Goal: Contribute content

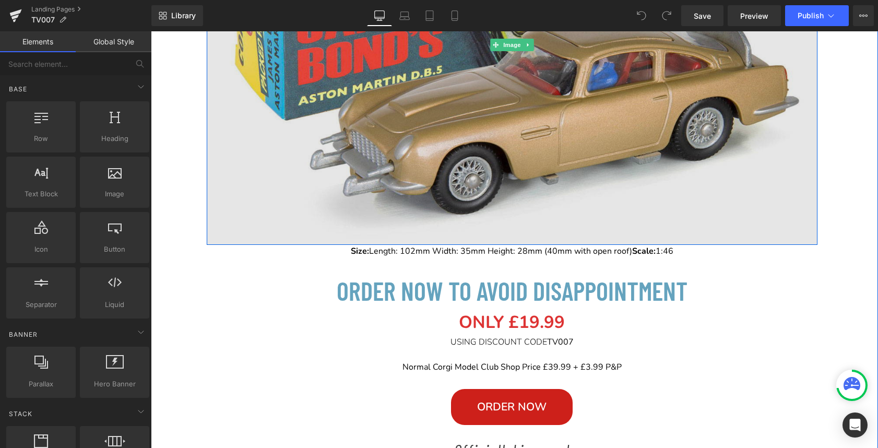
scroll to position [427, 0]
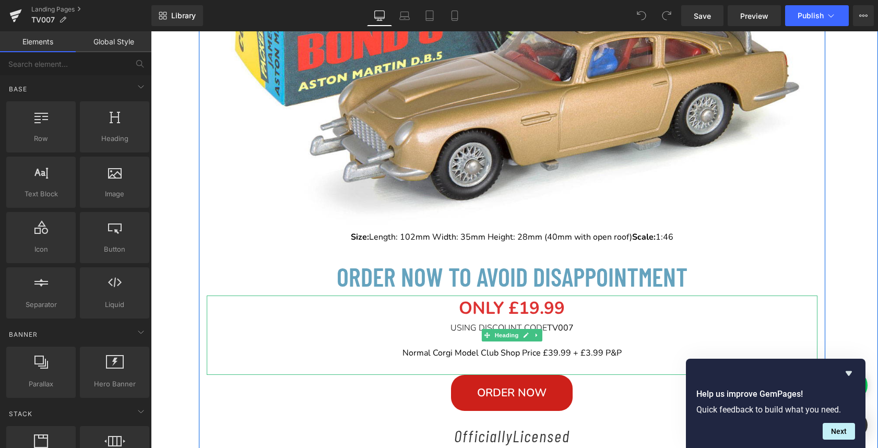
click at [583, 324] on div "USING DISCOUNT CODE TV 007" at bounding box center [512, 328] width 611 height 13
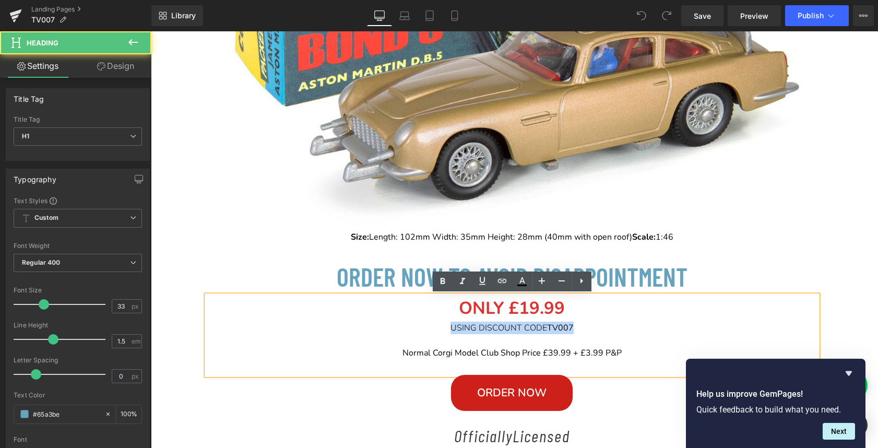
drag, startPoint x: 575, startPoint y: 326, endPoint x: 443, endPoint y: 324, distance: 132.6
click at [443, 324] on div "USING DISCOUNT CODE TV 007" at bounding box center [512, 328] width 611 height 13
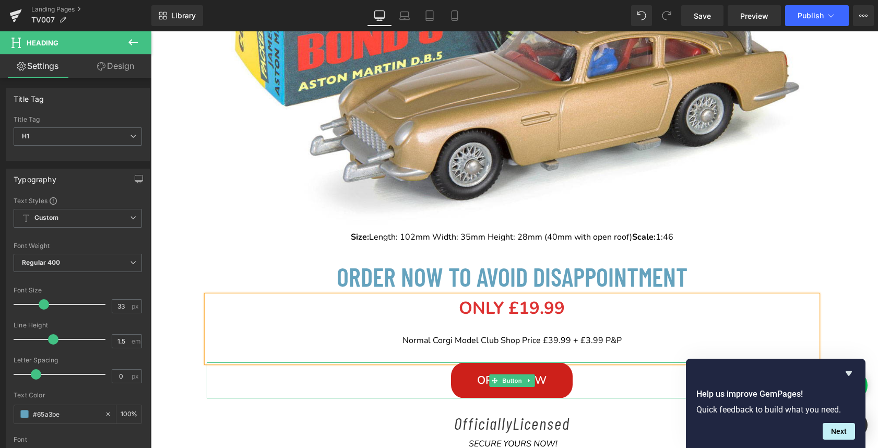
click at [472, 384] on link "Order NOW" at bounding box center [512, 380] width 122 height 36
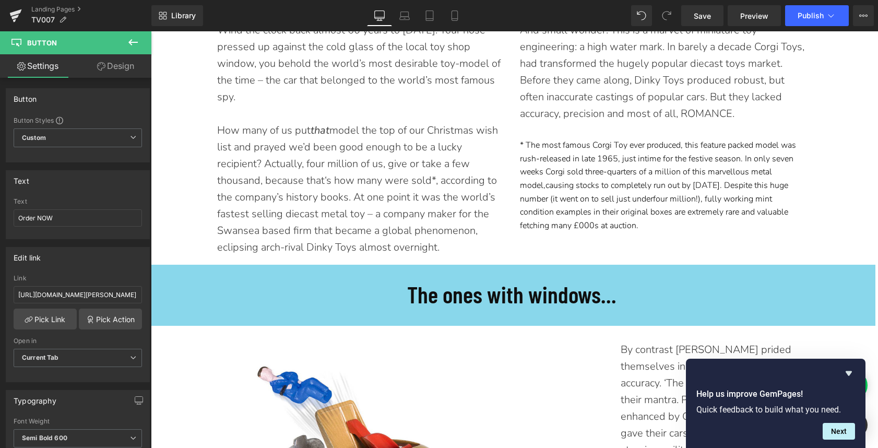
scroll to position [1265, 0]
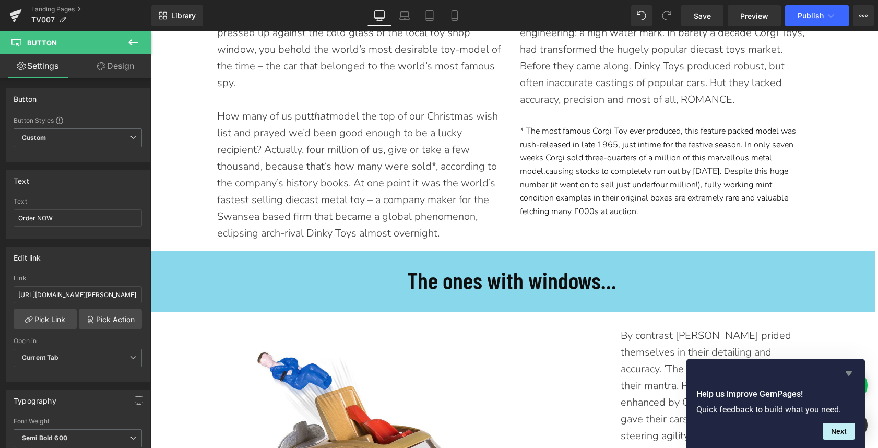
click at [848, 374] on icon "Hide survey" at bounding box center [849, 373] width 6 height 5
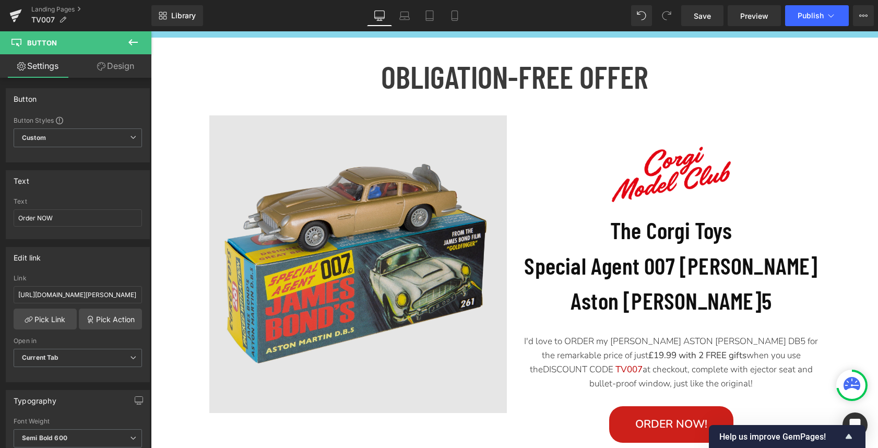
scroll to position [5026, 0]
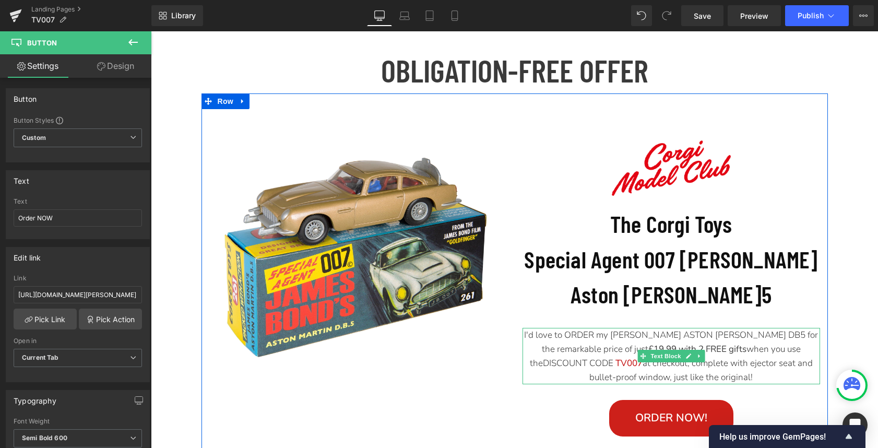
click at [746, 328] on p "I'd love to ORDER my JAMES BOND'S ASTON MARTIN DB5 for the remarkable price of …" at bounding box center [670, 356] width 297 height 57
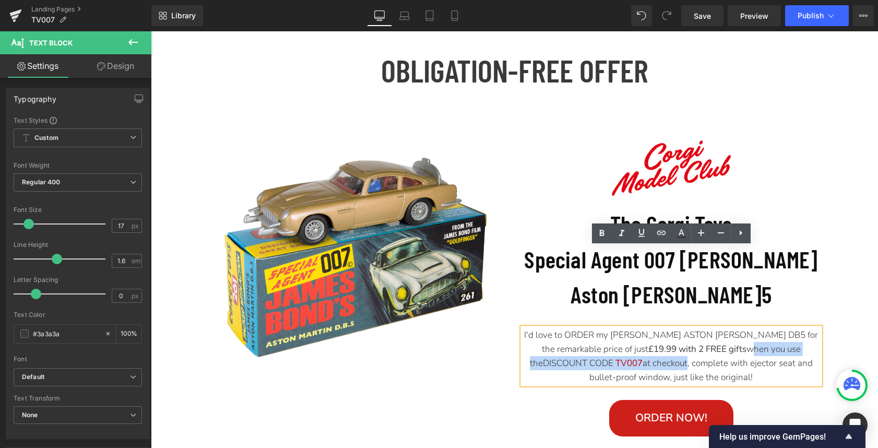
drag, startPoint x: 691, startPoint y: 285, endPoint x: 743, endPoint y: 273, distance: 54.1
click at [743, 328] on p "I'd love to ORDER my JAMES BOND'S ASTON MARTIN DB5 for the remarkable price of …" at bounding box center [670, 356] width 297 height 57
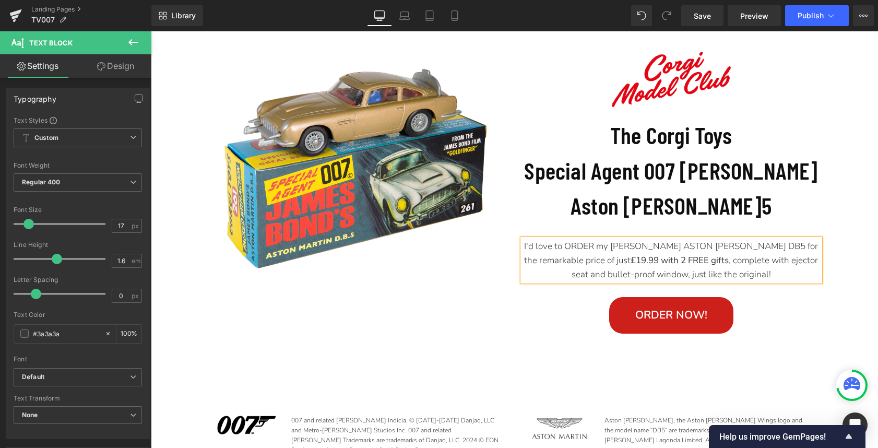
scroll to position [5125, 0]
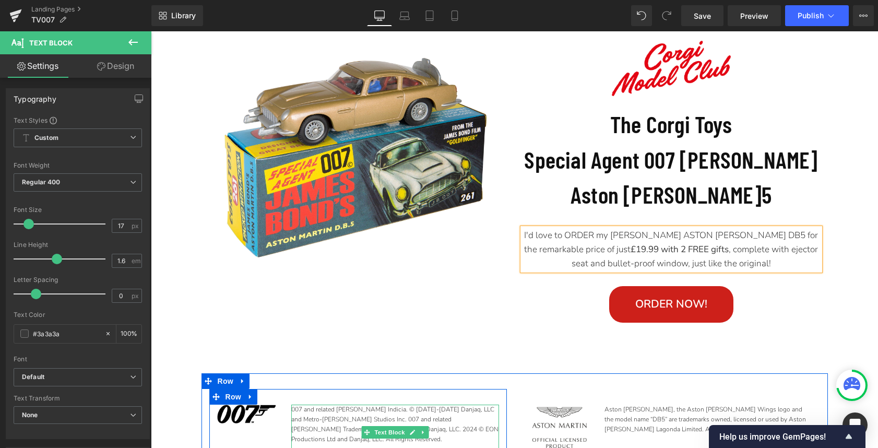
click at [409, 404] on p "007 and related James Bond Indicia. © 1962-2024 Danjaq, LLC and Metro-Goldwyn-M…" at bounding box center [395, 424] width 208 height 40
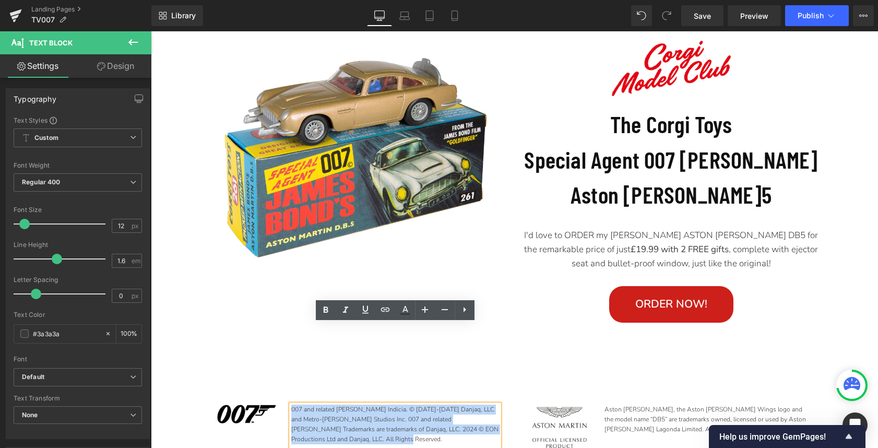
drag, startPoint x: 403, startPoint y: 358, endPoint x: 292, endPoint y: 332, distance: 113.6
click at [292, 404] on p "007 and related James Bond Indicia. © 1962-2024 Danjaq, LLC and Metro-Goldwyn-M…" at bounding box center [395, 424] width 208 height 40
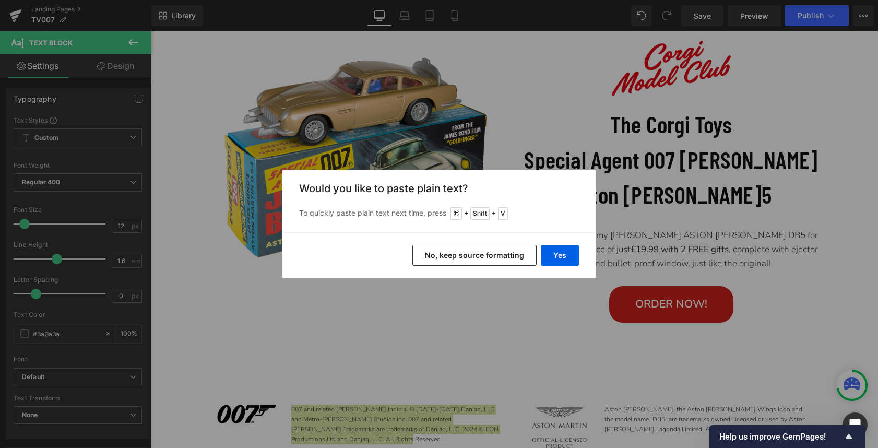
click at [489, 254] on button "No, keep source formatting" at bounding box center [474, 255] width 124 height 21
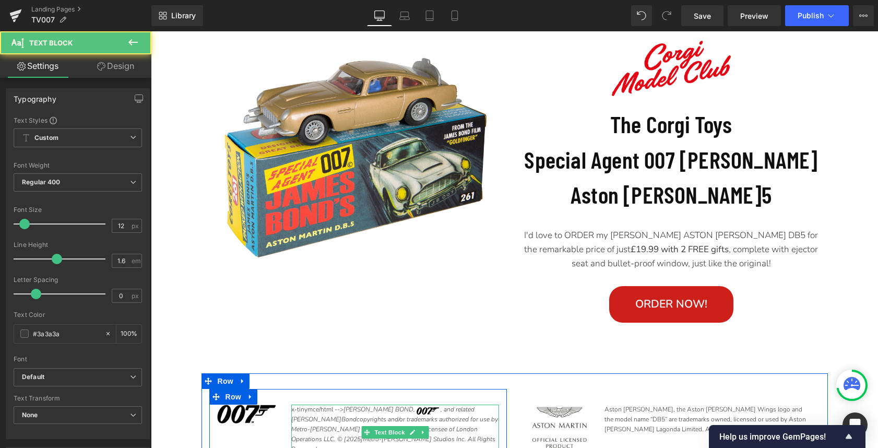
click at [416, 407] on img at bounding box center [427, 410] width 22 height 7
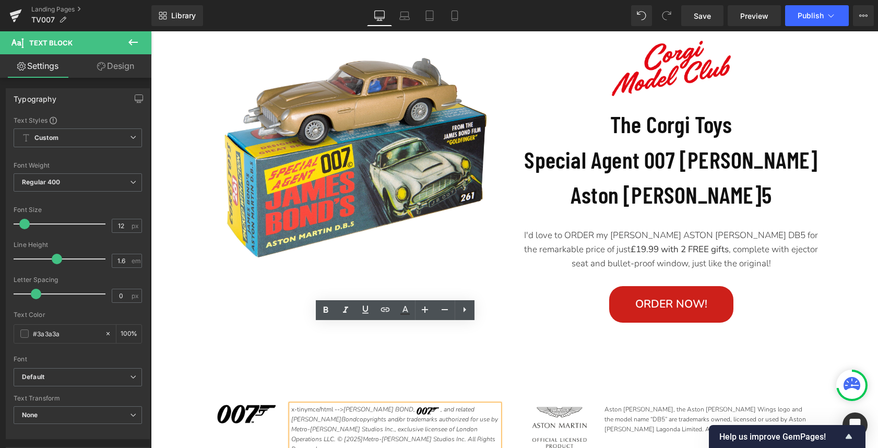
click at [343, 405] on span "JAMES BOND ," at bounding box center [379, 409] width 73 height 8
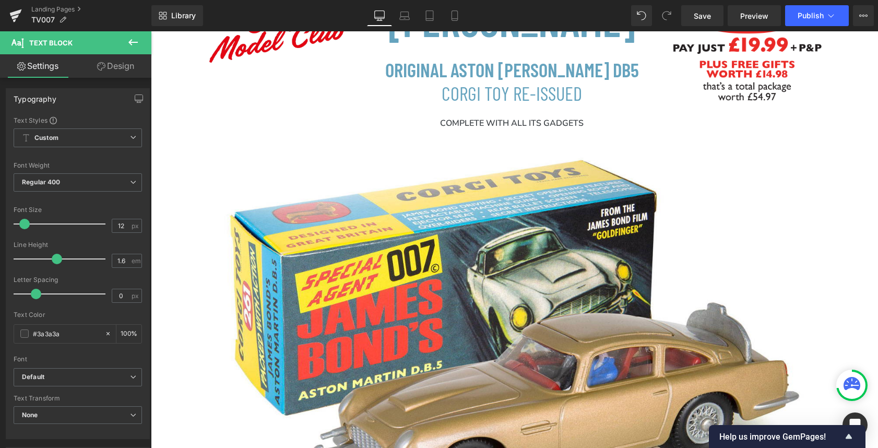
scroll to position [0, 0]
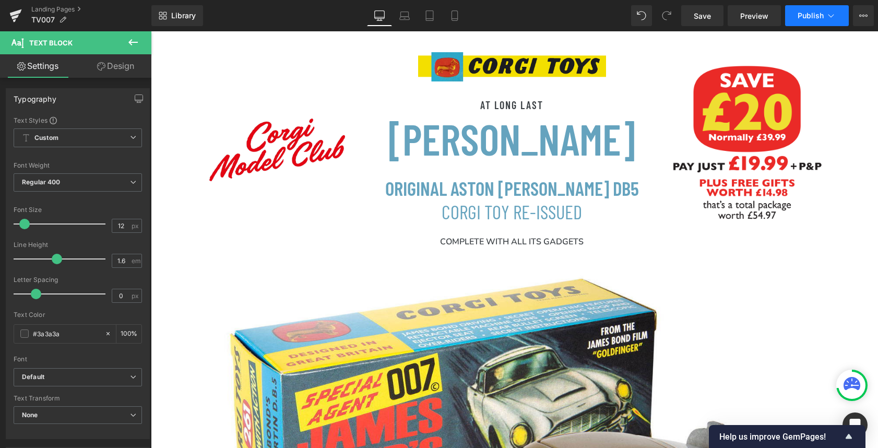
click at [807, 18] on span "Publish" at bounding box center [811, 15] width 26 height 8
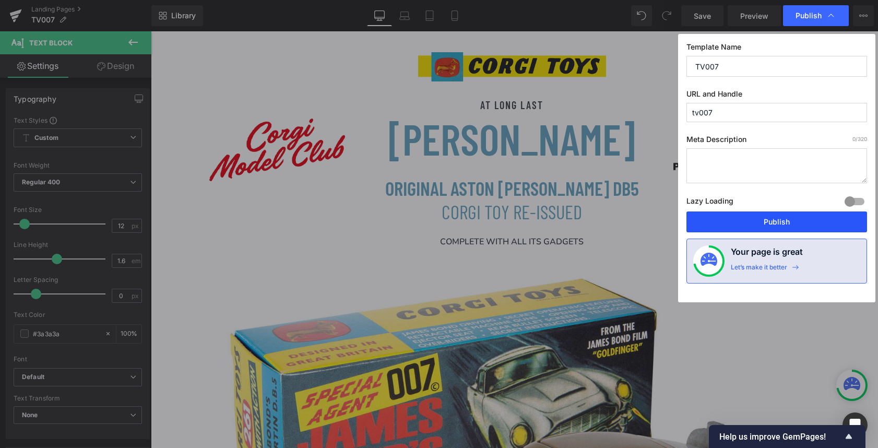
click at [772, 224] on button "Publish" at bounding box center [776, 221] width 181 height 21
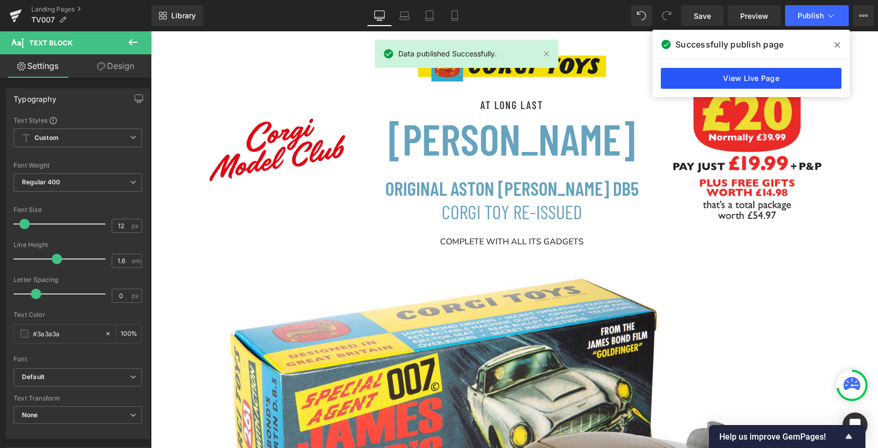
click at [684, 84] on link "View Live Page" at bounding box center [751, 78] width 181 height 21
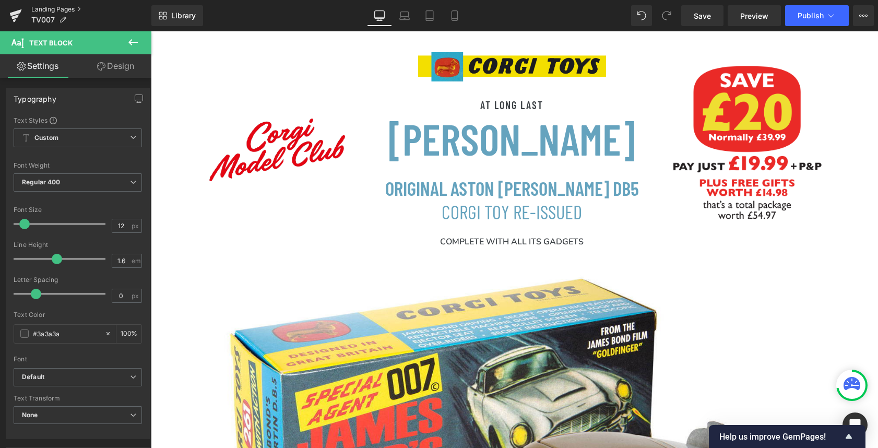
click at [61, 9] on link "Landing Pages" at bounding box center [91, 9] width 120 height 8
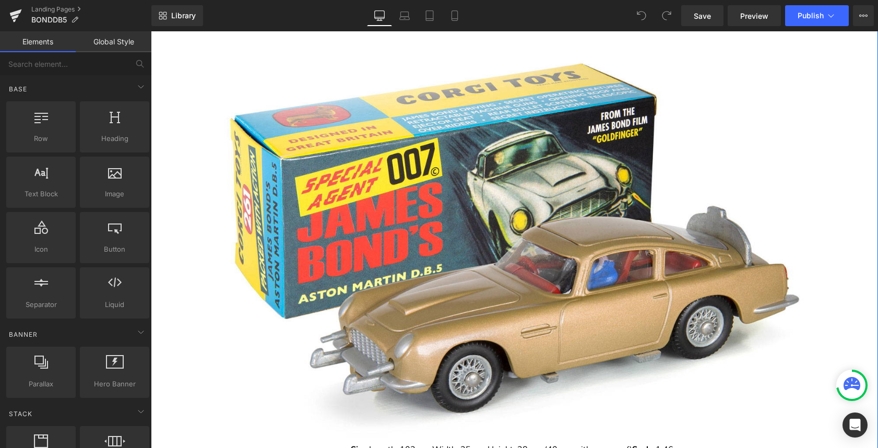
scroll to position [260, 0]
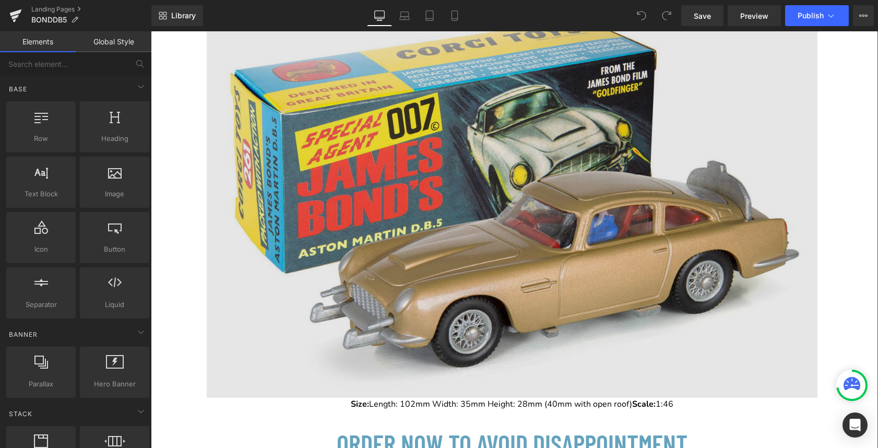
click at [477, 182] on img at bounding box center [512, 197] width 611 height 400
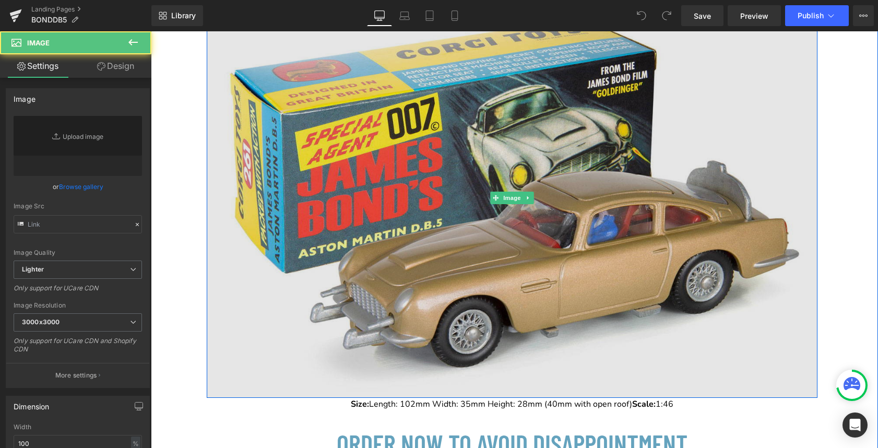
type input "[URL][DOMAIN_NAME]"
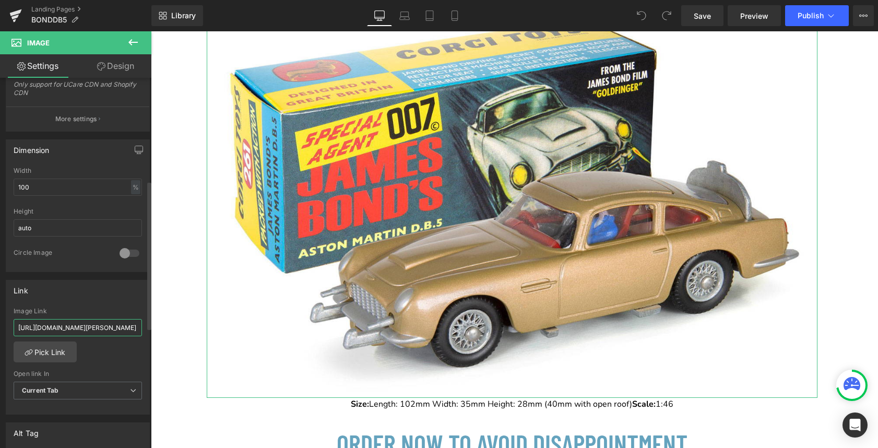
scroll to position [0, 230]
drag, startPoint x: 18, startPoint y: 329, endPoint x: 145, endPoint y: 324, distance: 127.5
click at [145, 324] on div "Link https://corgimodelclub.com/products/corgi-model-club-membership-tv007-20-o…" at bounding box center [78, 347] width 144 height 135
type input "[URL][DOMAIN_NAME][PERSON_NAME]"
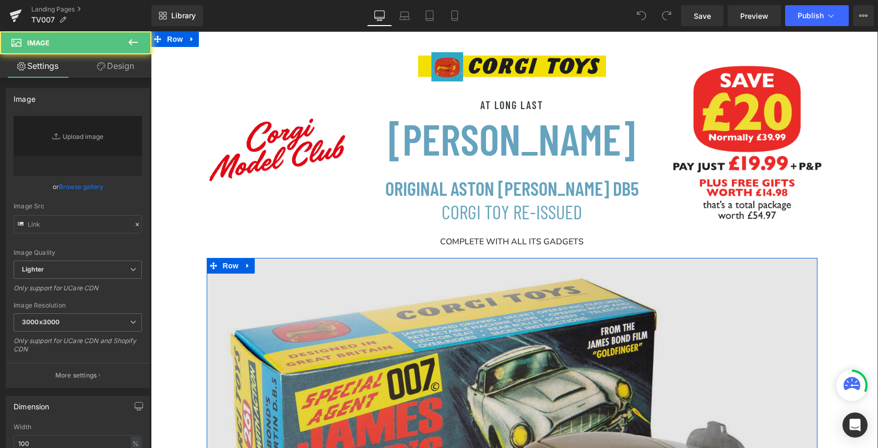
type input "[URL][DOMAIN_NAME]"
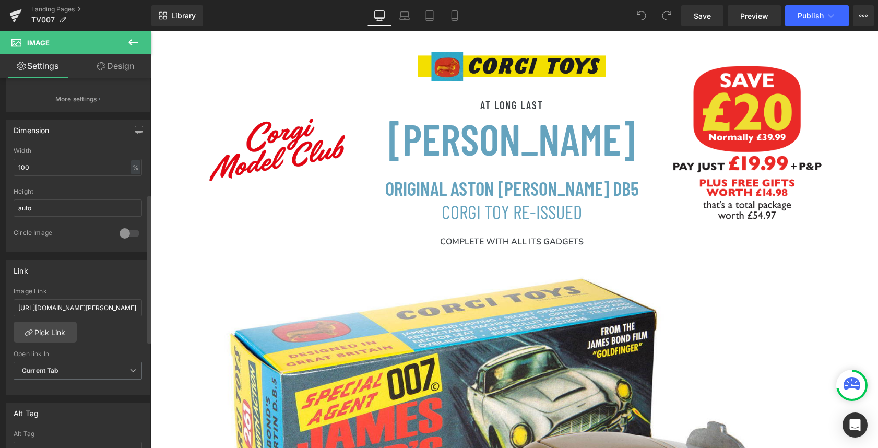
scroll to position [290, 0]
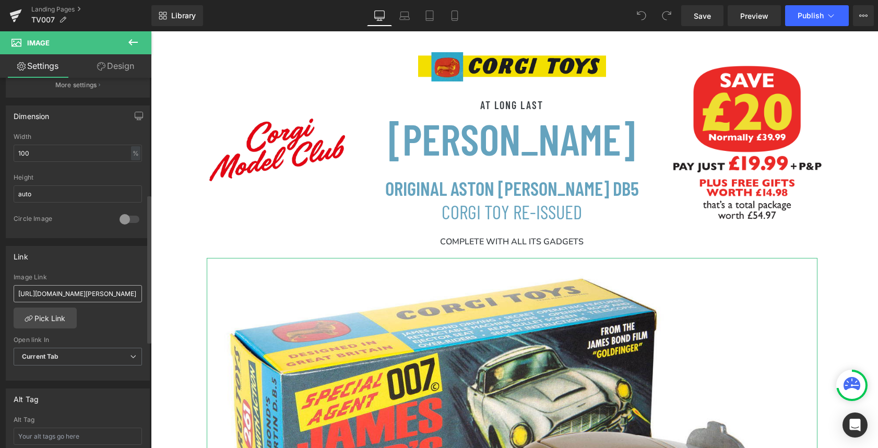
click at [101, 294] on input "[URL][DOMAIN_NAME][PERSON_NAME]" at bounding box center [78, 293] width 128 height 17
drag, startPoint x: 134, startPoint y: 294, endPoint x: 18, endPoint y: 295, distance: 115.9
click at [18, 295] on input "[URL][DOMAIN_NAME][PERSON_NAME]" at bounding box center [78, 293] width 128 height 17
type input "[URL][DOMAIN_NAME][PERSON_NAME]"
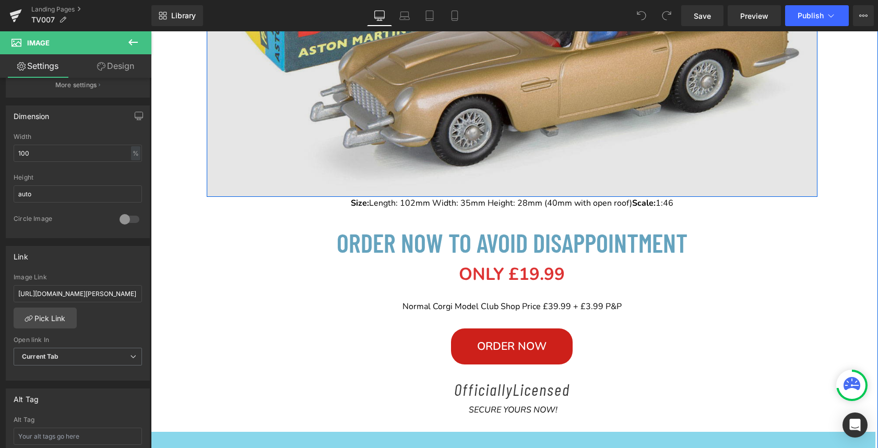
scroll to position [471, 0]
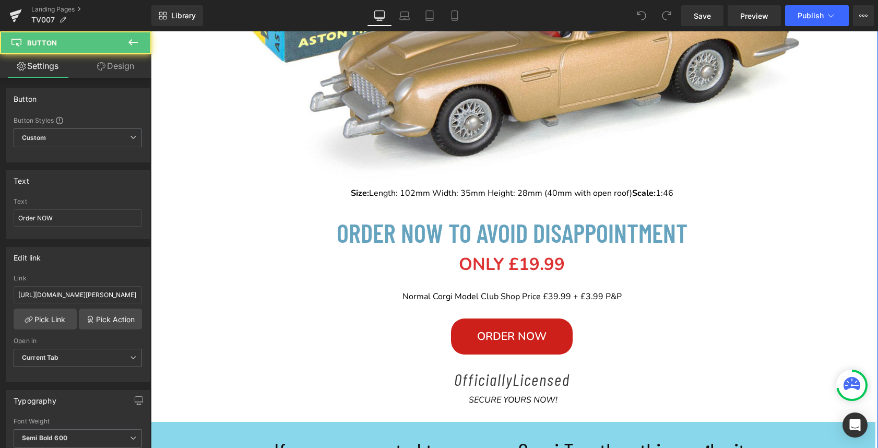
click at [497, 336] on div "Order NOW Button" at bounding box center [512, 336] width 611 height 36
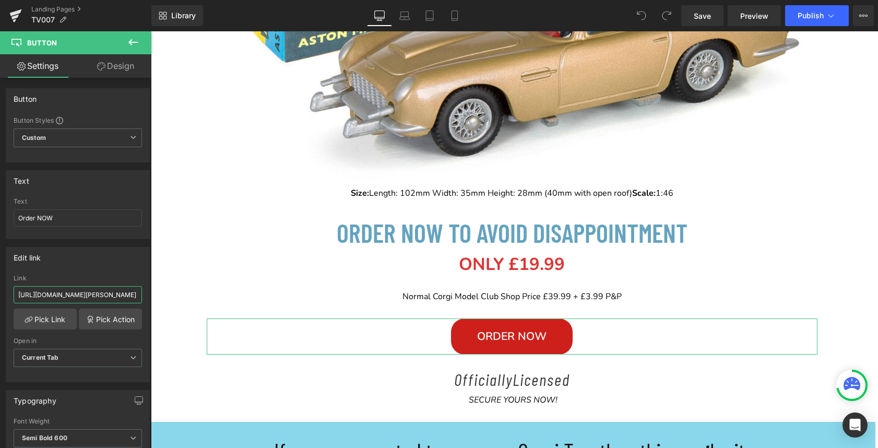
scroll to position [0, 230]
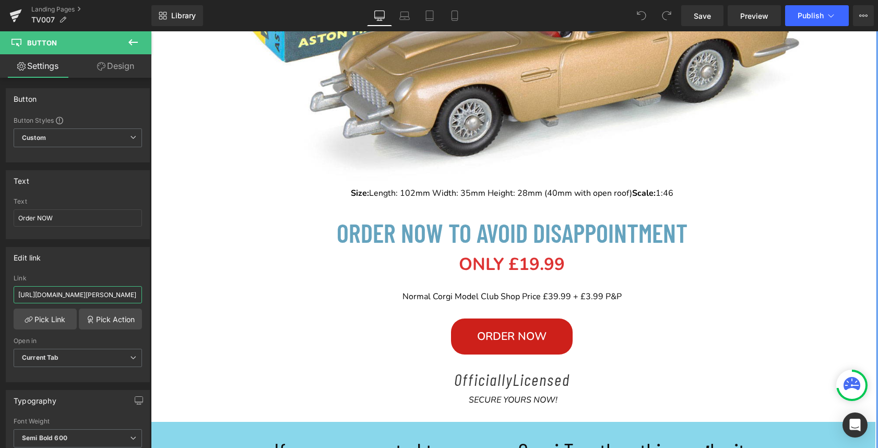
drag, startPoint x: 169, startPoint y: 327, endPoint x: 191, endPoint y: 294, distance: 39.5
paste input "bonddb5"
type input "[URL][DOMAIN_NAME][PERSON_NAME]"
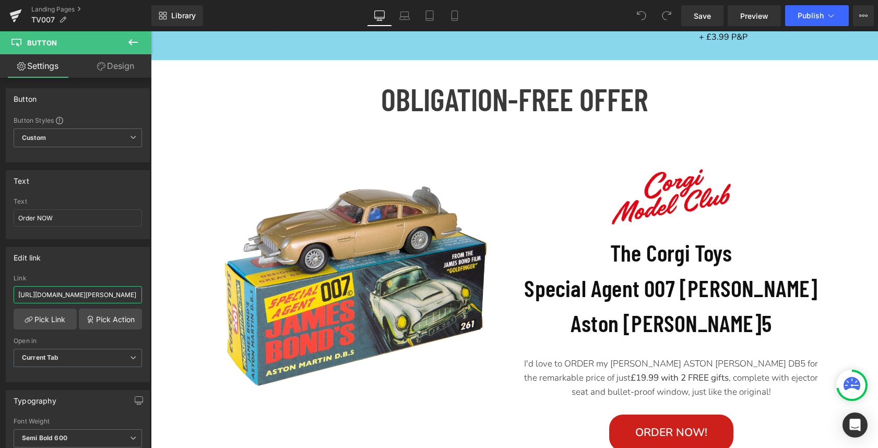
scroll to position [4996, 0]
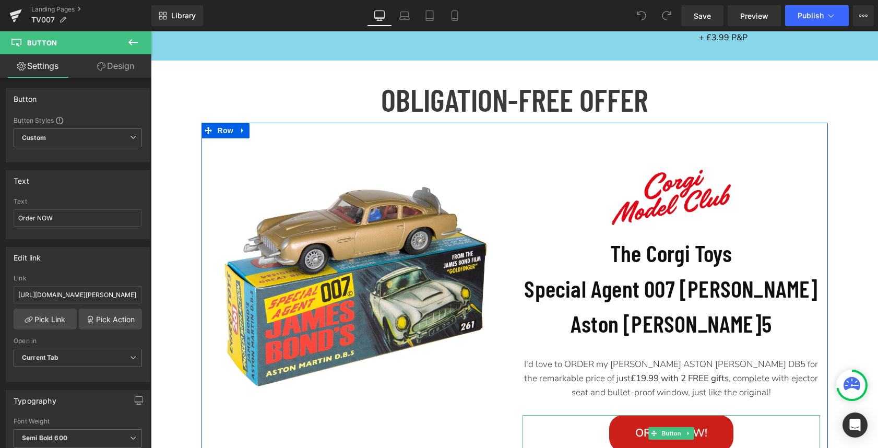
click at [624, 415] on link "Order NOW!" at bounding box center [671, 433] width 124 height 36
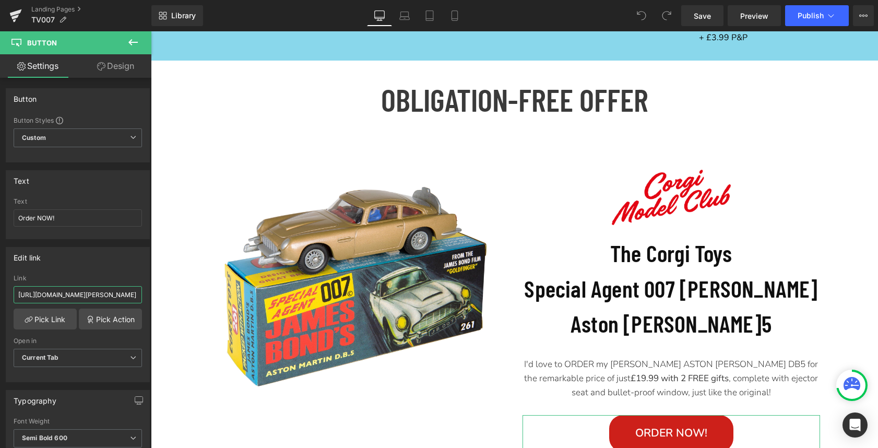
scroll to position [0, 230]
drag, startPoint x: 168, startPoint y: 327, endPoint x: 200, endPoint y: 299, distance: 42.9
type input "[URL][DOMAIN_NAME][PERSON_NAME]"
click at [802, 18] on span "Publish" at bounding box center [811, 15] width 26 height 8
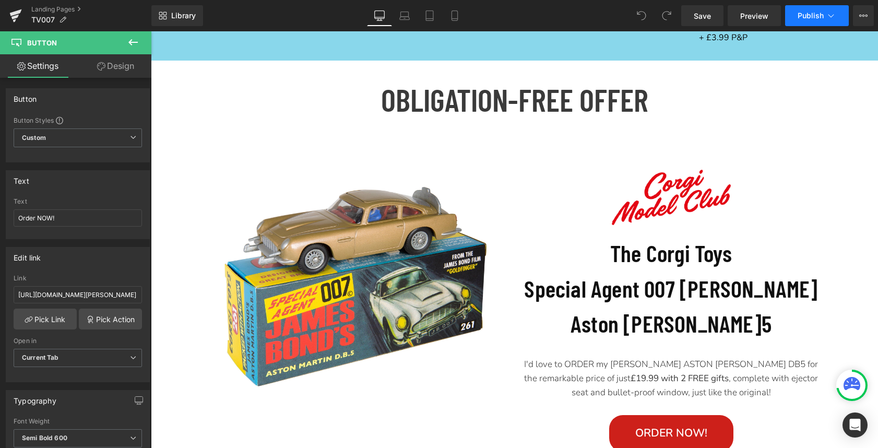
scroll to position [0, 0]
click at [64, 11] on link "Landing Pages" at bounding box center [91, 9] width 120 height 8
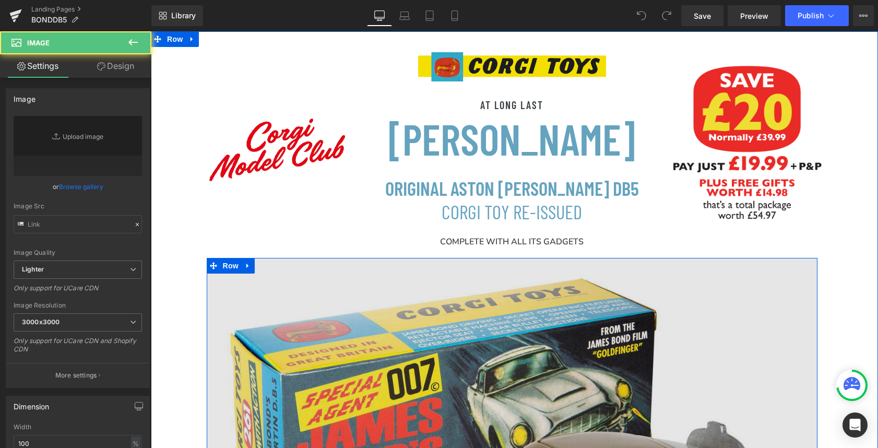
type input "[URL][DOMAIN_NAME]"
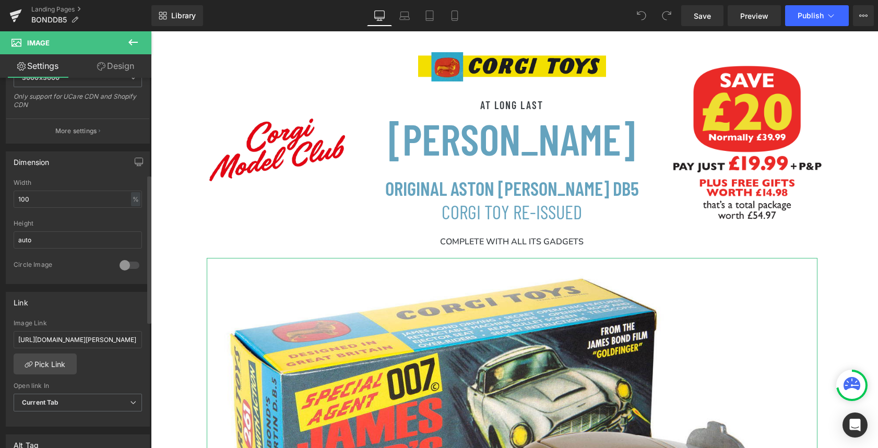
scroll to position [254, 0]
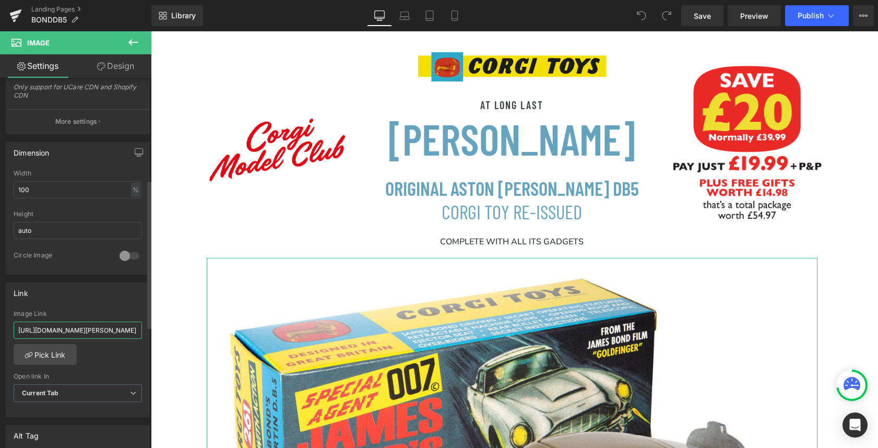
click at [84, 332] on input "[URL][DOMAIN_NAME][PERSON_NAME]" at bounding box center [78, 330] width 128 height 17
drag, startPoint x: 133, startPoint y: 330, endPoint x: -7, endPoint y: 332, distance: 139.4
click at [0, 332] on html "You are previewing how the will restyle your page. You can not edit Elements in…" at bounding box center [439, 224] width 878 height 448
type input "[URL][DOMAIN_NAME][PERSON_NAME]"
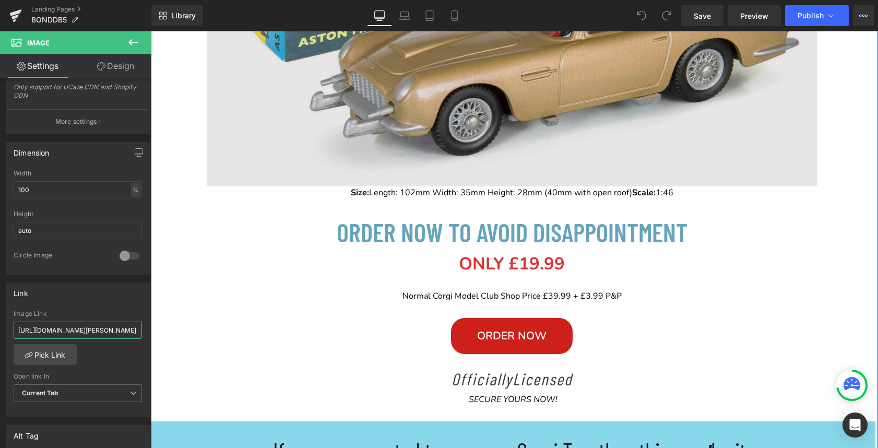
scroll to position [487, 0]
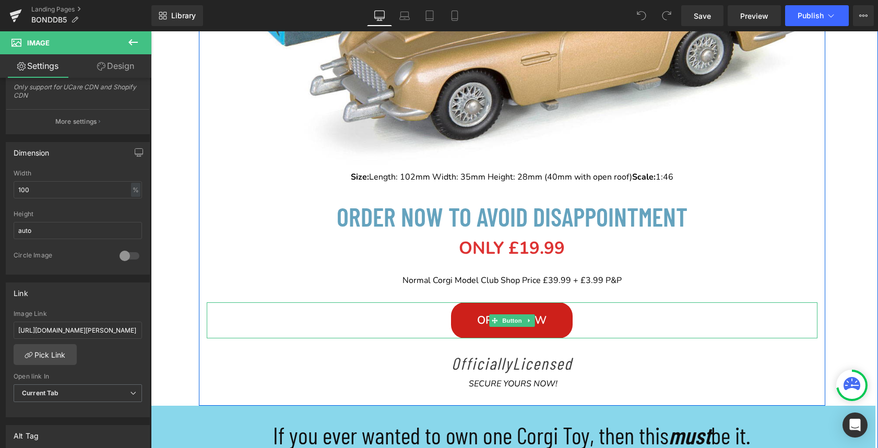
click at [486, 317] on span "Order NOW" at bounding box center [511, 320] width 69 height 15
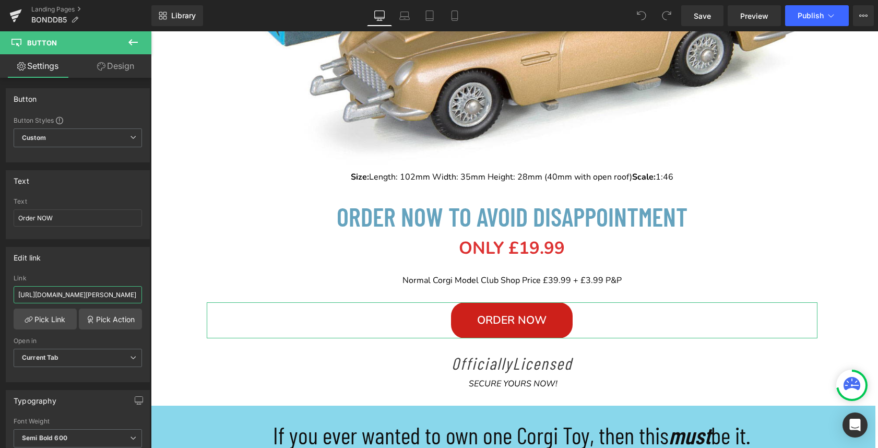
scroll to position [0, 230]
drag, startPoint x: 17, startPoint y: 296, endPoint x: 134, endPoint y: 292, distance: 117.0
click at [134, 292] on input "[URL][DOMAIN_NAME][PERSON_NAME]" at bounding box center [78, 294] width 128 height 17
type input "[URL][DOMAIN_NAME][PERSON_NAME]"
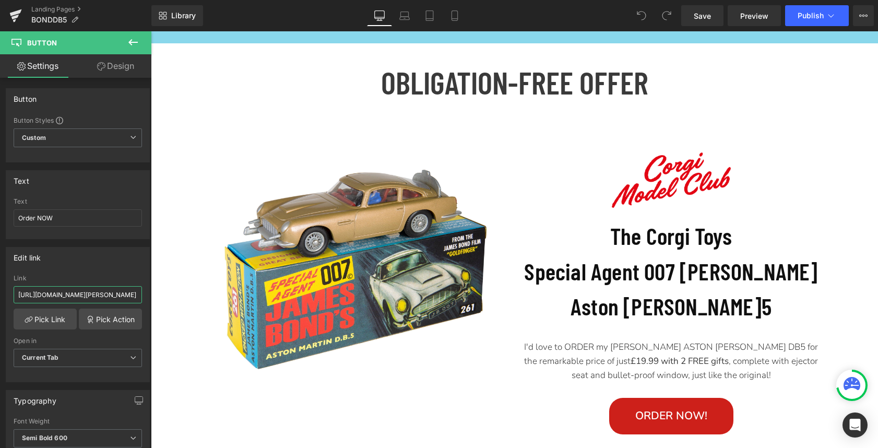
scroll to position [5037, 0]
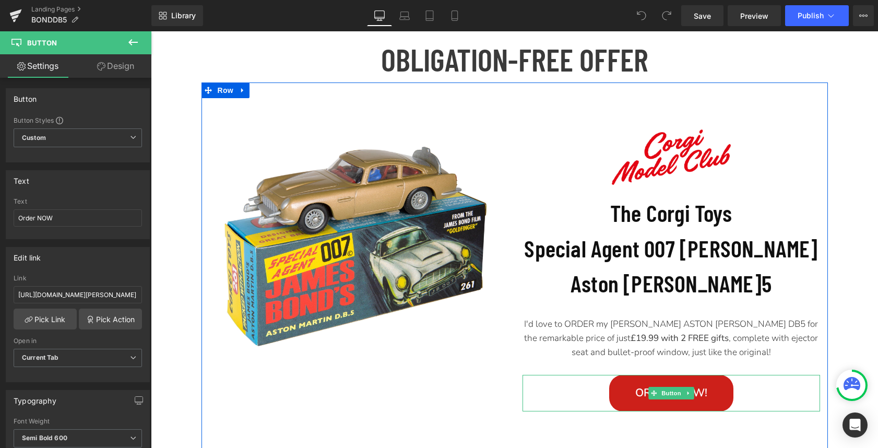
click at [614, 375] on link "Order NOW!" at bounding box center [671, 393] width 124 height 36
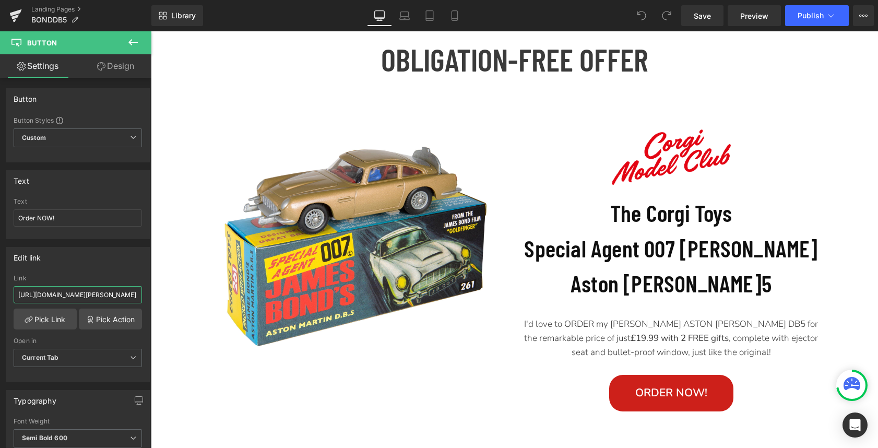
scroll to position [0, 230]
drag, startPoint x: 169, startPoint y: 327, endPoint x: 169, endPoint y: 291, distance: 36.0
type input "[URL][DOMAIN_NAME][PERSON_NAME]"
click at [810, 13] on span "Publish" at bounding box center [811, 15] width 26 height 8
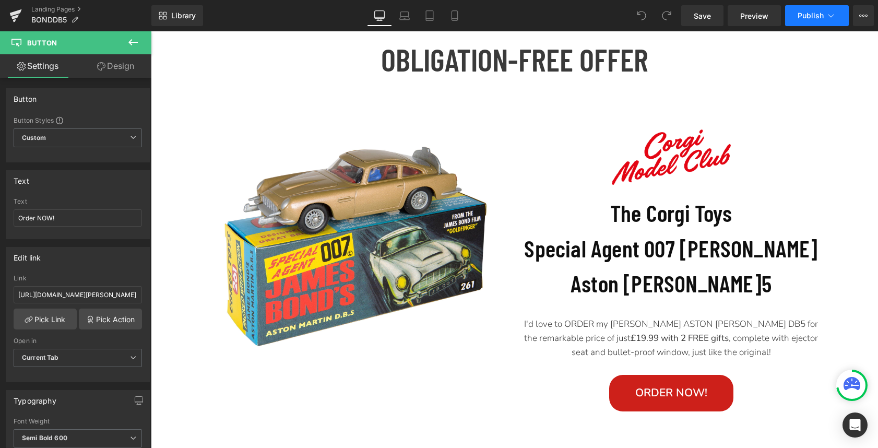
scroll to position [0, 0]
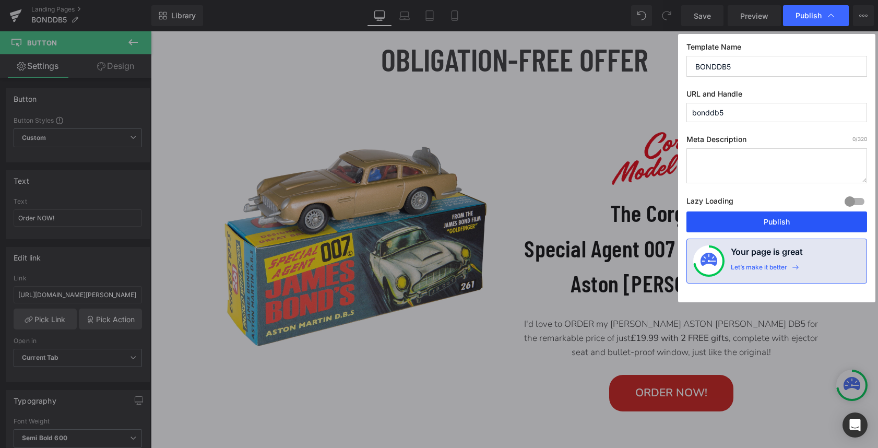
click at [775, 224] on button "Publish" at bounding box center [776, 221] width 181 height 21
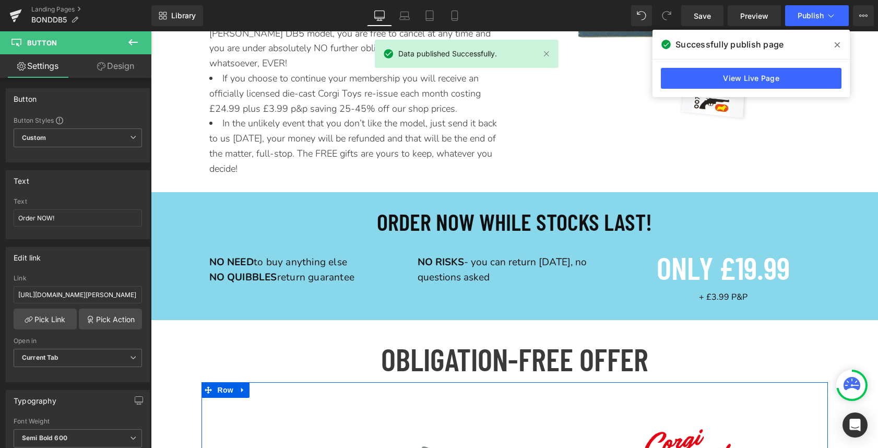
scroll to position [4729, 0]
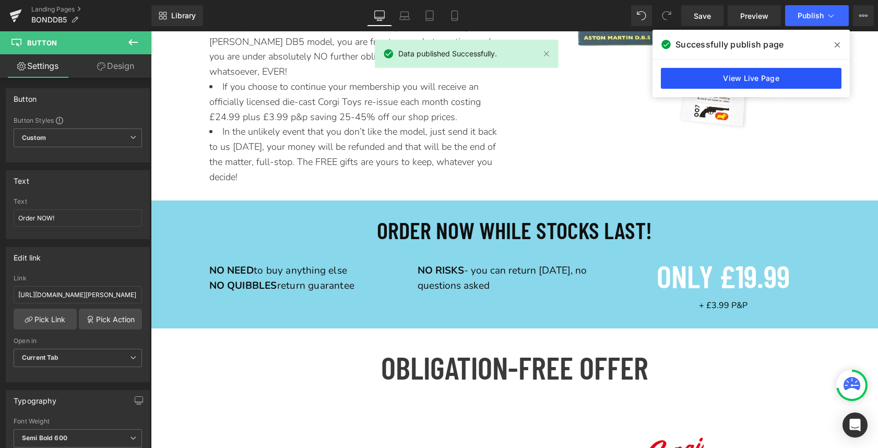
click at [751, 78] on link "View Live Page" at bounding box center [751, 78] width 181 height 21
